Goal: Transaction & Acquisition: Download file/media

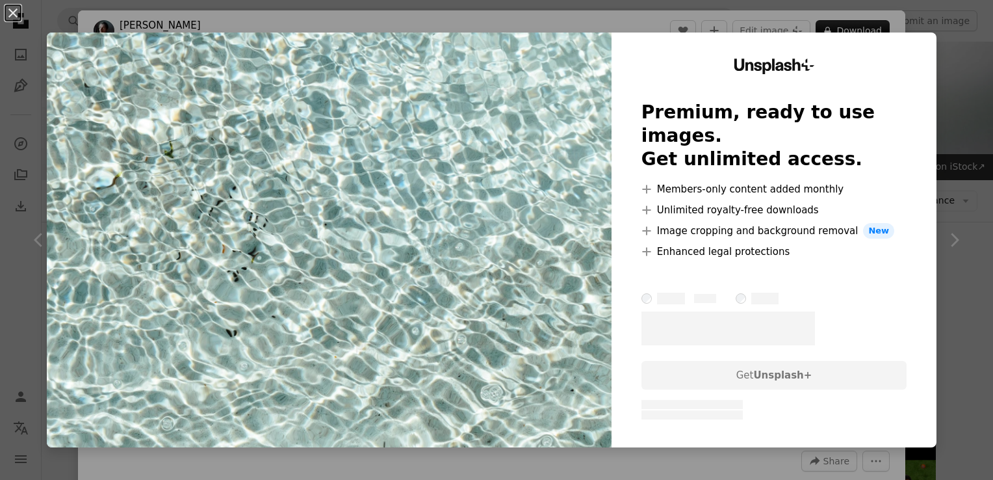
scroll to position [780, 0]
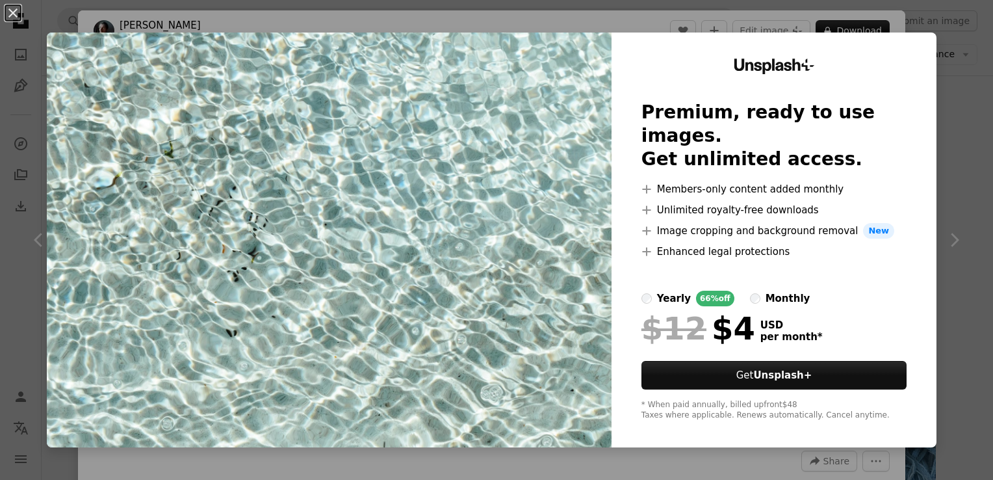
click at [960, 169] on div "An X shape Unsplash+ Premium, ready to use images. Get unlimited access. A plus…" at bounding box center [496, 240] width 993 height 480
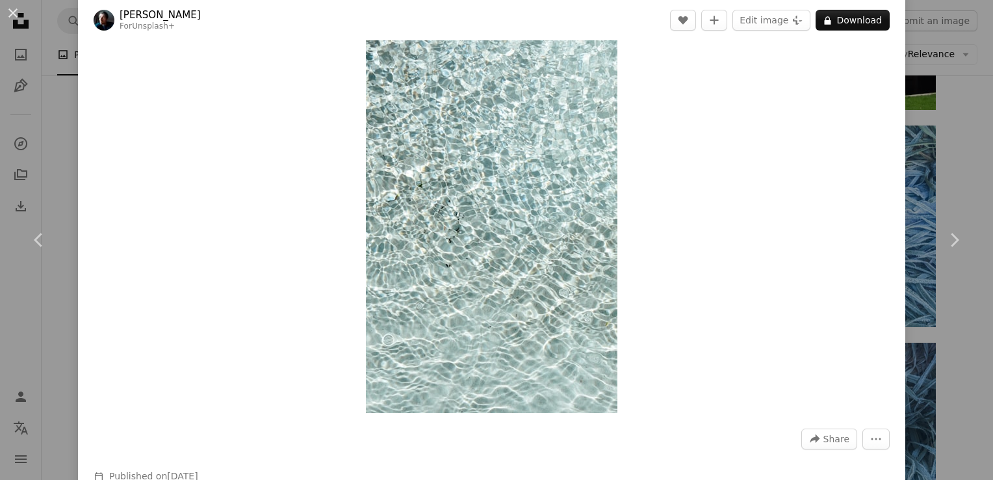
scroll to position [65, 0]
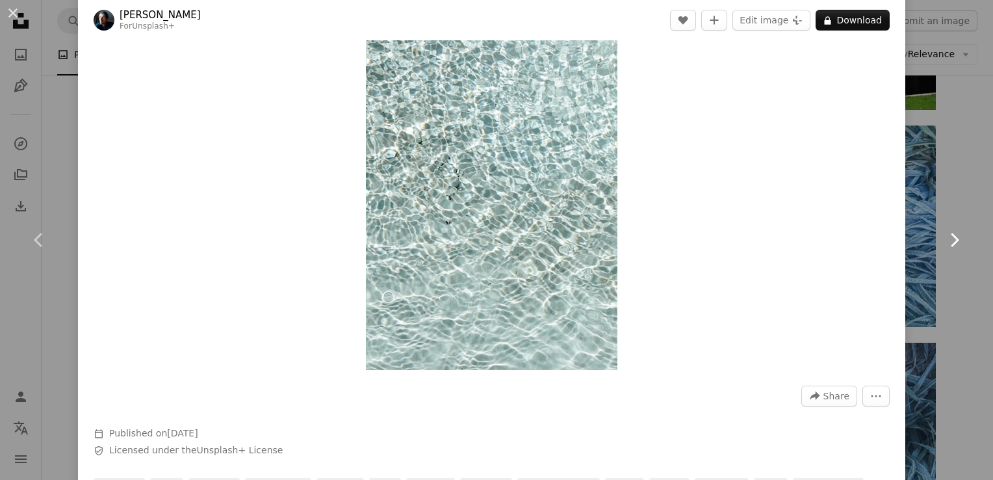
click at [929, 202] on link "Chevron right" at bounding box center [954, 239] width 78 height 125
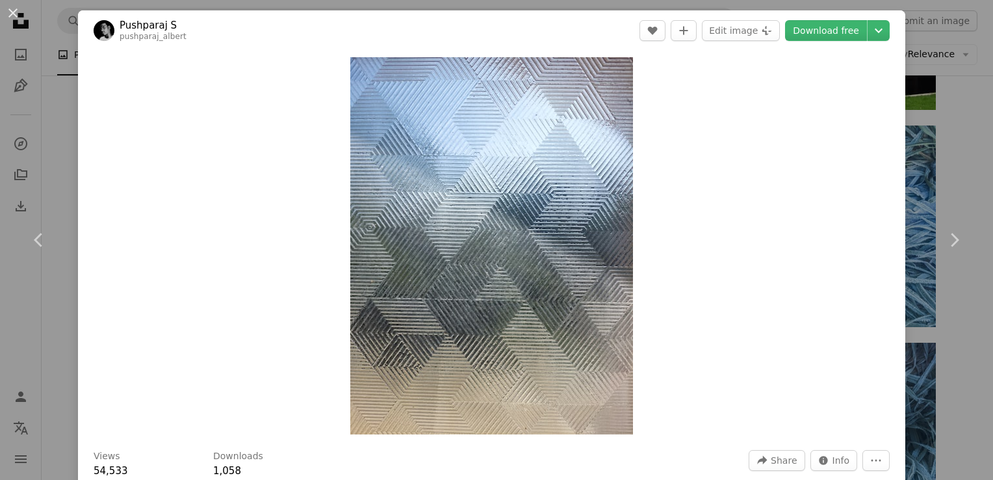
click at [961, 133] on div "An X shape Chevron left Chevron right [PERSON_NAME] S pushparaj_albert A heart …" at bounding box center [496, 240] width 993 height 480
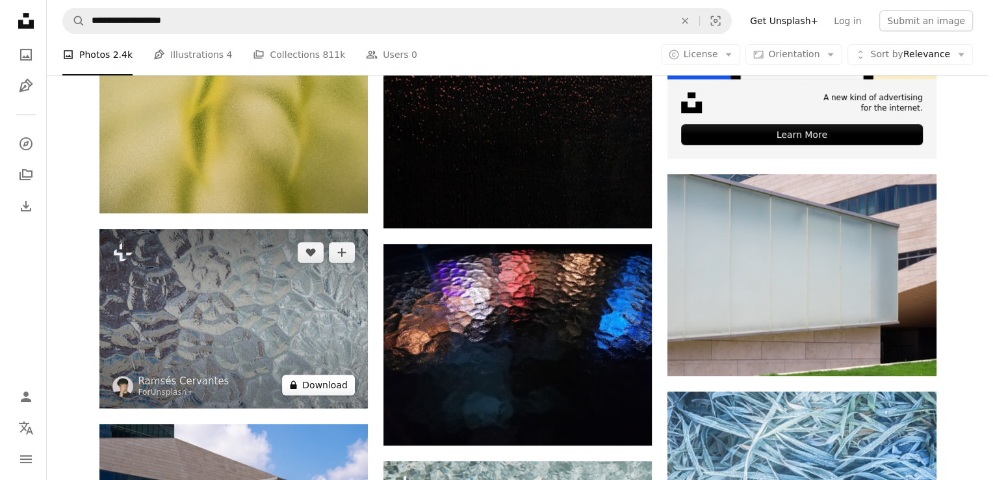
scroll to position [520, 0]
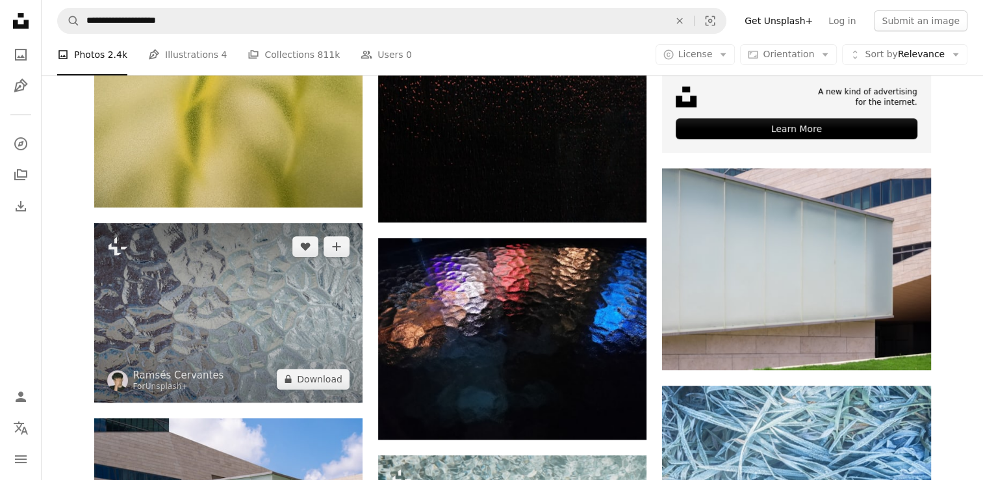
click at [257, 223] on img at bounding box center [228, 312] width 268 height 179
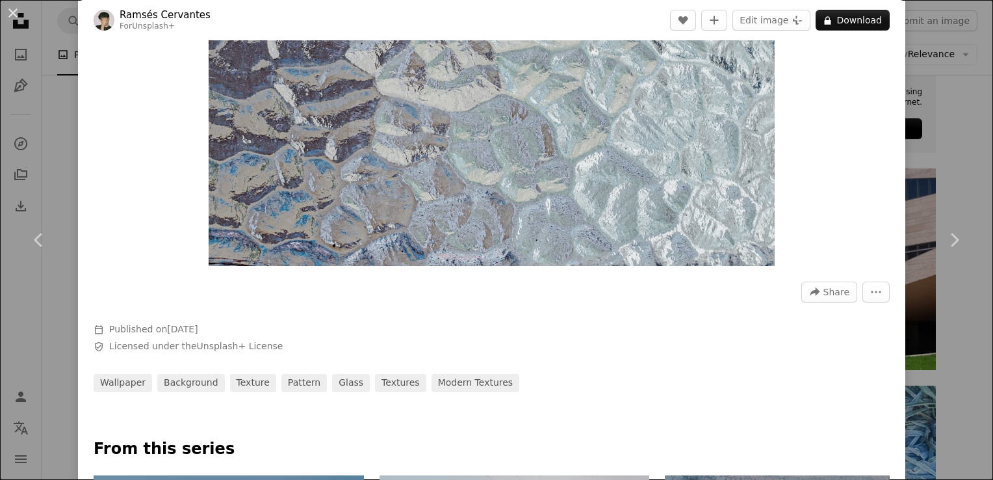
scroll to position [195, 0]
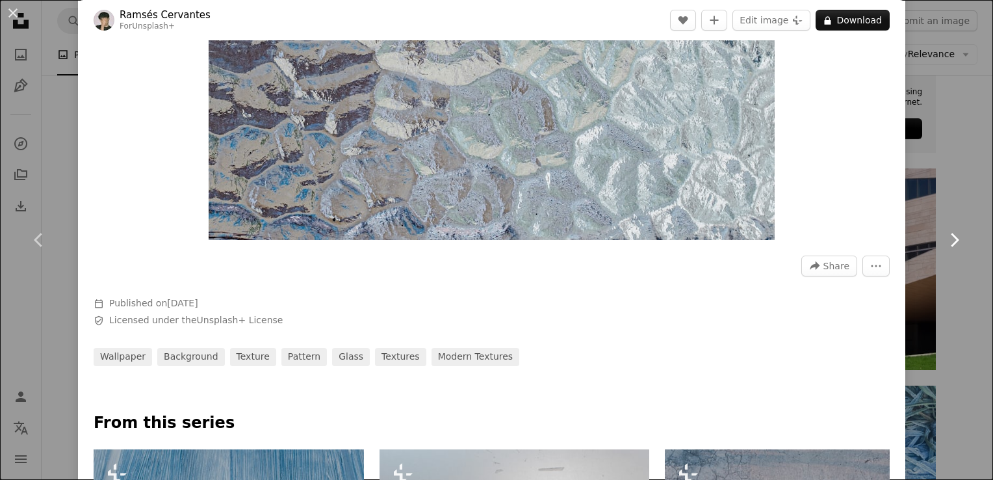
click at [949, 193] on link "Chevron right" at bounding box center [954, 239] width 78 height 125
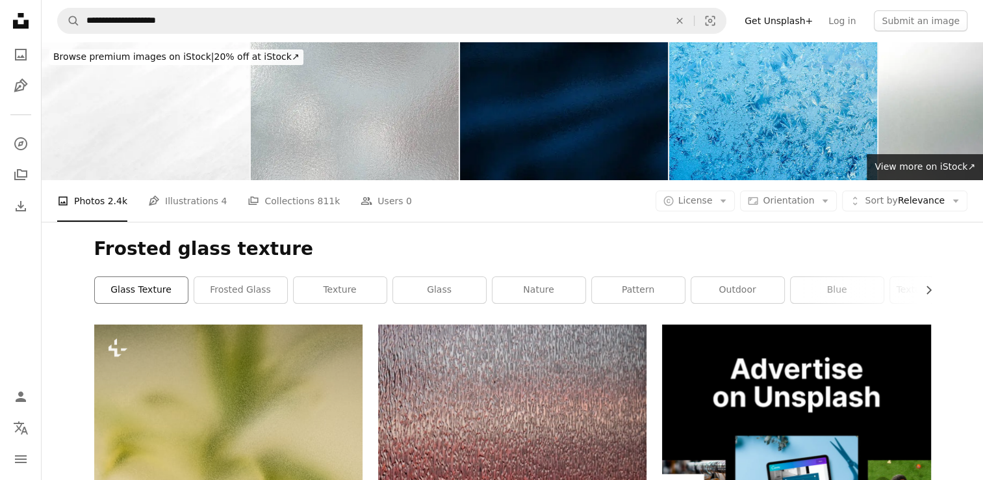
click at [139, 277] on link "glass texture" at bounding box center [141, 290] width 93 height 26
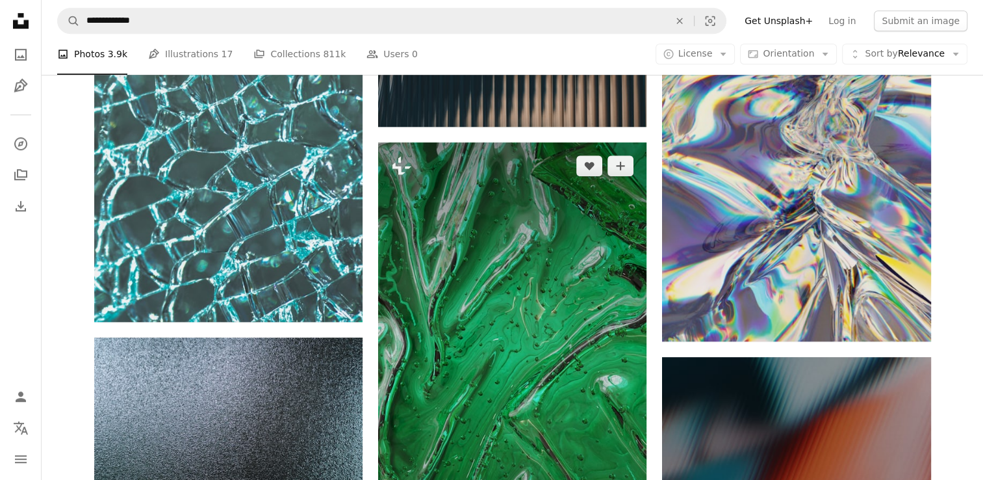
scroll to position [1040, 0]
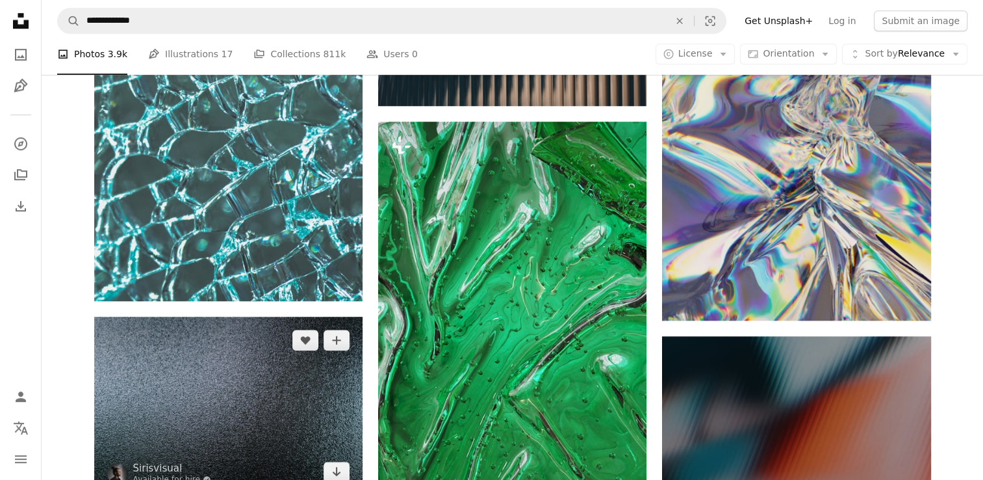
click at [276, 316] on img at bounding box center [228, 405] width 268 height 179
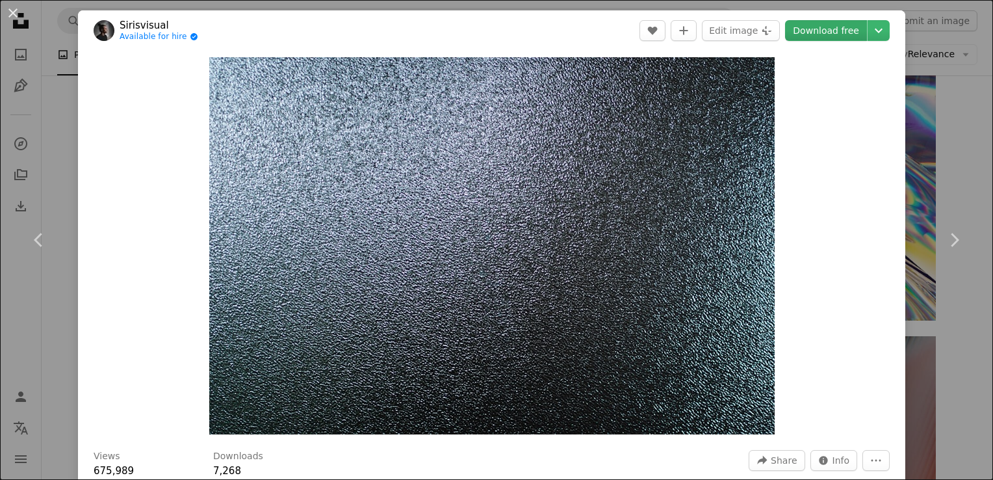
click at [807, 28] on link "Download free" at bounding box center [826, 30] width 82 height 21
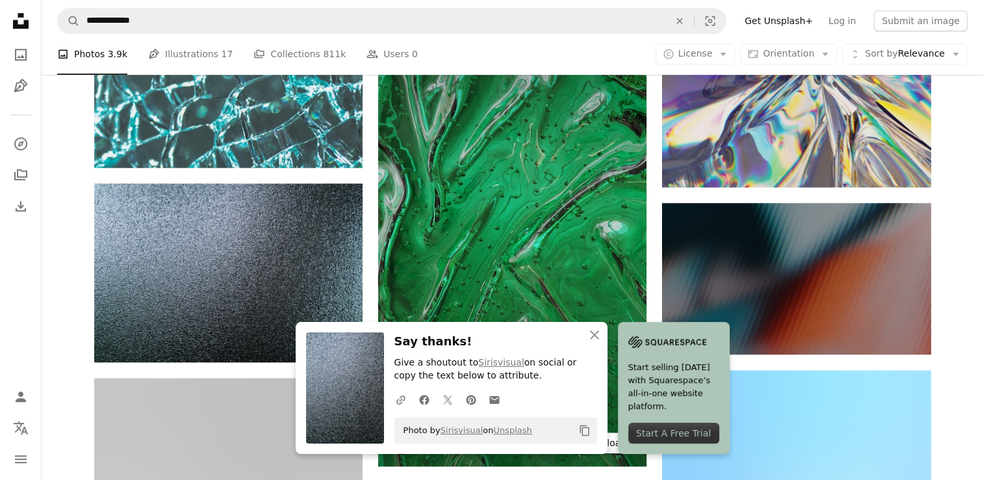
scroll to position [1170, 0]
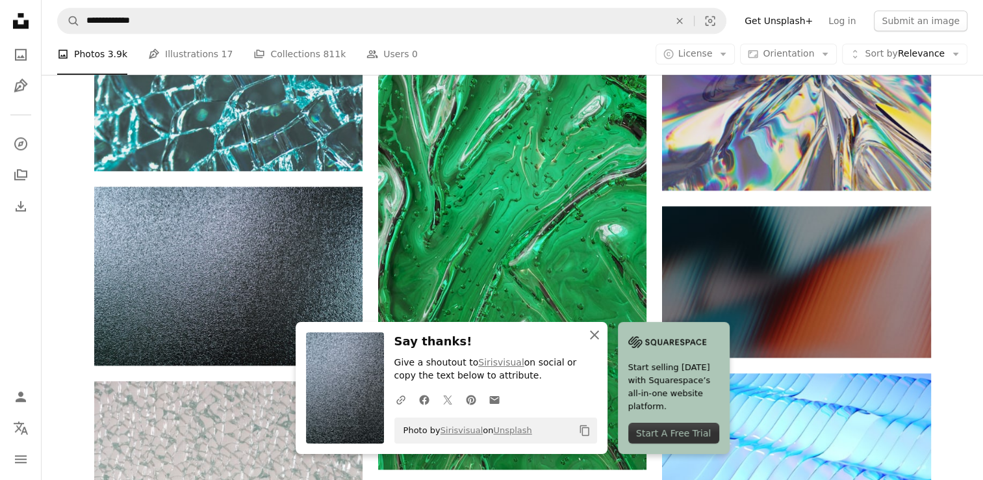
click at [602, 337] on icon "An X shape" at bounding box center [595, 335] width 16 height 16
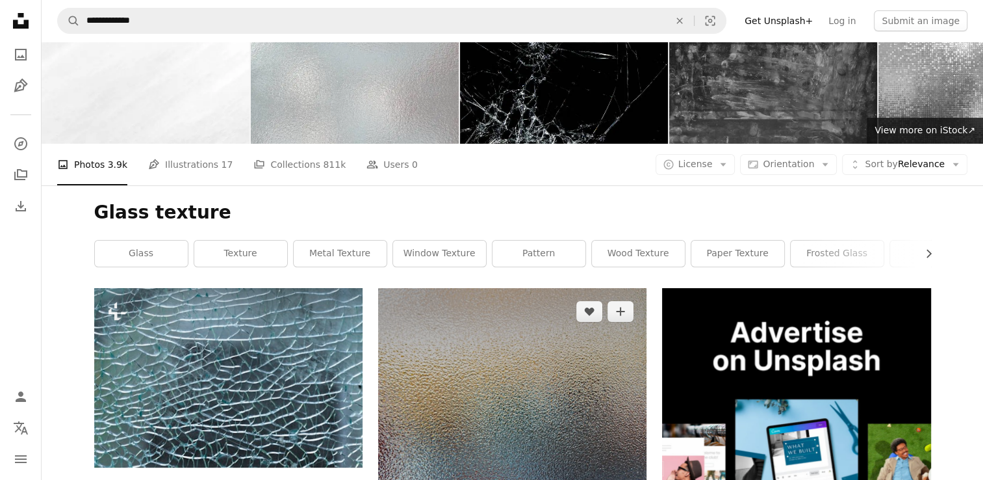
scroll to position [0, 0]
